Goal: Information Seeking & Learning: Learn about a topic

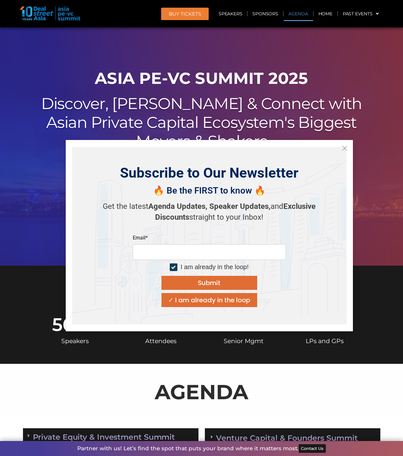
scroll to position [383, 0]
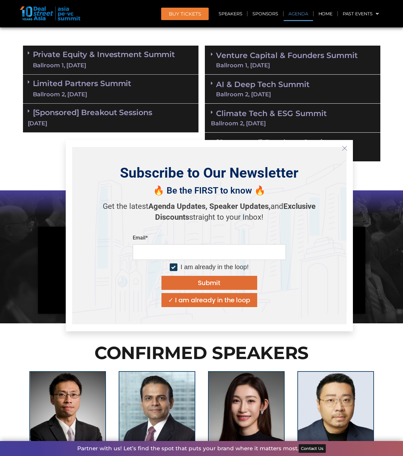
click at [343, 149] on icon "Close" at bounding box center [345, 149] width 6 height 6
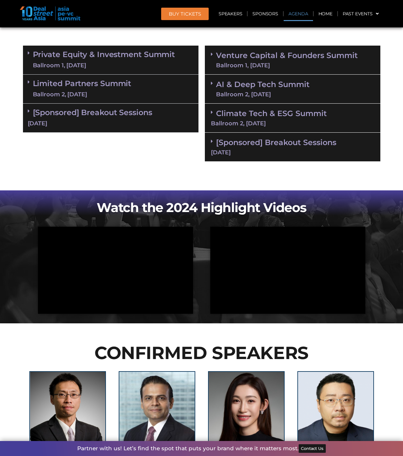
click at [142, 175] on div "VIEW 2024 AGENDA" at bounding box center [202, 183] width 364 height 16
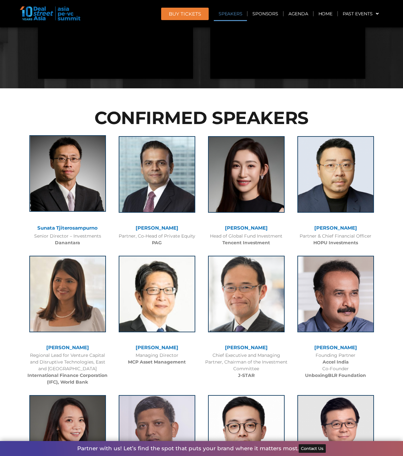
click at [71, 209] on img at bounding box center [67, 173] width 77 height 77
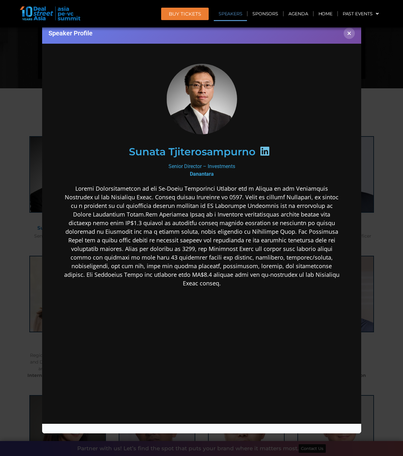
scroll to position [0, 0]
drag, startPoint x: 245, startPoint y: 165, endPoint x: 167, endPoint y: 166, distance: 77.6
click at [167, 166] on div "Senior Director – Investments Danantara" at bounding box center [202, 169] width 276 height 15
copy div "Senior Director – Investments"
click at [212, 168] on div "Senior Director – Investments Danantara" at bounding box center [202, 169] width 276 height 15
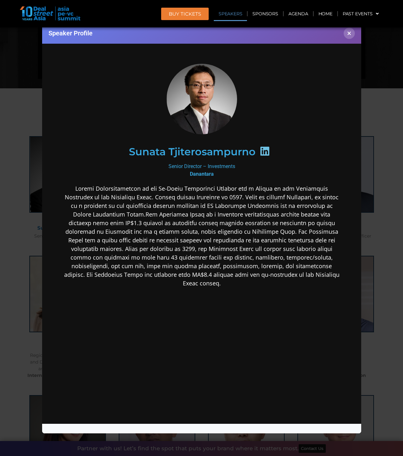
drag, startPoint x: 236, startPoint y: 166, endPoint x: 167, endPoint y: 165, distance: 68.6
click at [167, 165] on div "Senior Director – Investments Danantara" at bounding box center [202, 169] width 276 height 15
copy div "Senior Director – Investments"
click at [248, 199] on p at bounding box center [202, 235] width 276 height 103
click at [243, 196] on p at bounding box center [202, 235] width 276 height 103
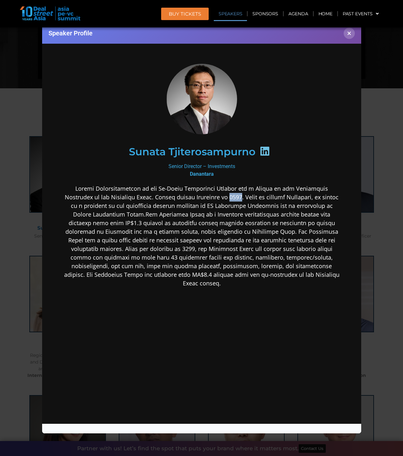
click at [243, 196] on p at bounding box center [202, 235] width 276 height 103
copy p "2006"
click at [250, 224] on p at bounding box center [202, 235] width 276 height 103
drag, startPoint x: 198, startPoint y: 226, endPoint x: 245, endPoint y: 206, distance: 51.1
click at [198, 226] on p at bounding box center [202, 235] width 276 height 103
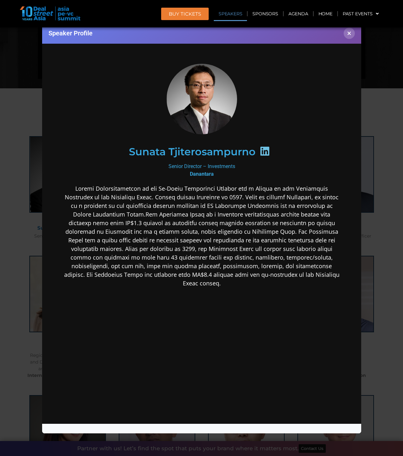
drag, startPoint x: 246, startPoint y: 206, endPoint x: 279, endPoint y: 175, distance: 45.4
click at [247, 206] on p at bounding box center [202, 235] width 276 height 103
drag, startPoint x: 284, startPoint y: 209, endPoint x: 336, endPoint y: 69, distance: 149.6
click at [285, 203] on p at bounding box center [202, 235] width 276 height 103
click at [28, 70] on div "Speaker Profile ×" at bounding box center [201, 228] width 403 height 456
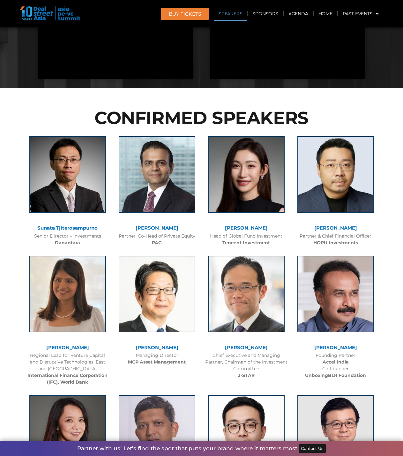
click at [58, 110] on h2 "CONFIRMED SPEAKERS" at bounding box center [201, 118] width 357 height 18
